Goal: Task Accomplishment & Management: Manage account settings

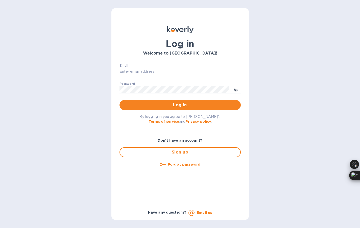
type input "[EMAIL_ADDRESS][DOMAIN_NAME]"
click at [182, 102] on button "Log in" at bounding box center [180, 105] width 121 height 10
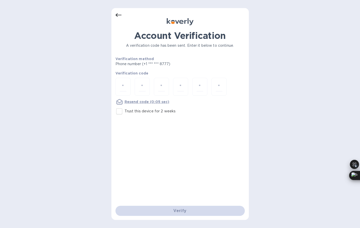
click at [152, 102] on u "Resend code (0:05 sec)" at bounding box center [147, 102] width 45 height 4
click at [157, 103] on u "Resend code (0:03 sec)" at bounding box center [147, 102] width 45 height 4
click at [151, 66] on p "Phone number (+1 *** *** 8777)" at bounding box center [163, 63] width 94 height 5
click at [147, 102] on u "Resend code" at bounding box center [137, 102] width 25 height 4
click at [141, 103] on u "Resend code" at bounding box center [137, 102] width 25 height 4
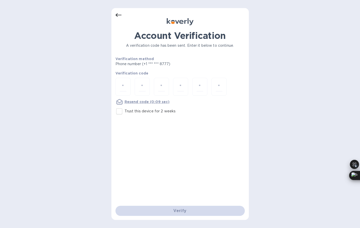
click at [141, 103] on u "Resend code (0:09 sec)" at bounding box center [147, 102] width 45 height 4
click at [141, 103] on u "Resend code (0:08 sec)" at bounding box center [147, 102] width 45 height 4
click at [141, 103] on u "Resend code (0:07 sec)" at bounding box center [147, 102] width 45 height 4
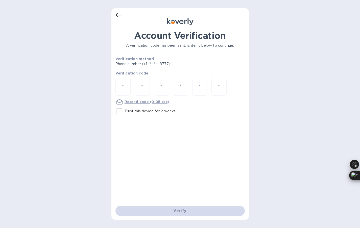
click at [132, 102] on u "Resend code (0:05 sec)" at bounding box center [147, 102] width 45 height 4
click at [121, 101] on icon at bounding box center [120, 102] width 6 height 6
click at [130, 101] on u "Resend code (0:04 sec)" at bounding box center [147, 102] width 45 height 4
click at [130, 101] on u "Resend code (0:03 sec)" at bounding box center [147, 102] width 45 height 4
click at [117, 16] on icon at bounding box center [118, 15] width 6 height 4
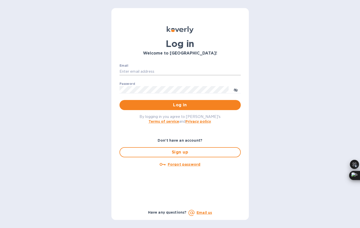
click at [176, 72] on input "Email" at bounding box center [180, 72] width 121 height 8
click at [172, 72] on input "Email" at bounding box center [180, 72] width 121 height 8
type input "[EMAIL_ADDRESS][DOMAIN_NAME]"
click at [176, 105] on span "Log in" at bounding box center [180, 105] width 113 height 6
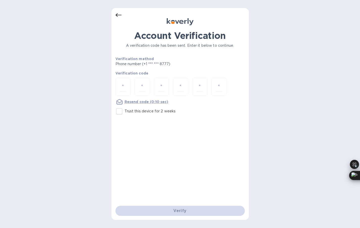
click at [123, 16] on div at bounding box center [180, 15] width 129 height 6
click at [118, 14] on icon at bounding box center [119, 15] width 6 height 6
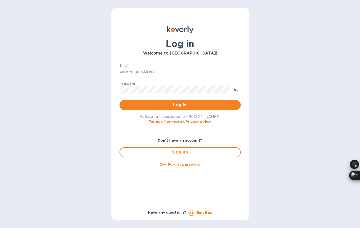
click at [205, 214] on b "Email us" at bounding box center [204, 213] width 15 height 4
click at [167, 71] on input "Email" at bounding box center [180, 72] width 121 height 8
type input "[EMAIL_ADDRESS][DOMAIN_NAME]"
click at [181, 103] on span "Log in" at bounding box center [180, 105] width 113 height 6
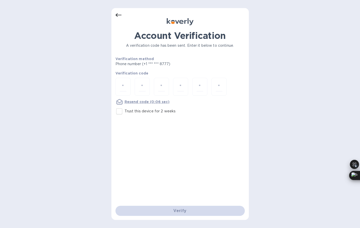
click at [150, 100] on u "Resend code (0:06 sec)" at bounding box center [147, 102] width 45 height 4
click at [150, 110] on p "Trust this device for 2 weeks" at bounding box center [150, 111] width 51 height 5
click at [125, 110] on input "Trust this device for 2 weeks" at bounding box center [119, 111] width 11 height 11
checkbox input "true"
click at [129, 93] on div at bounding box center [123, 87] width 15 height 18
